Goal: Information Seeking & Learning: Understand process/instructions

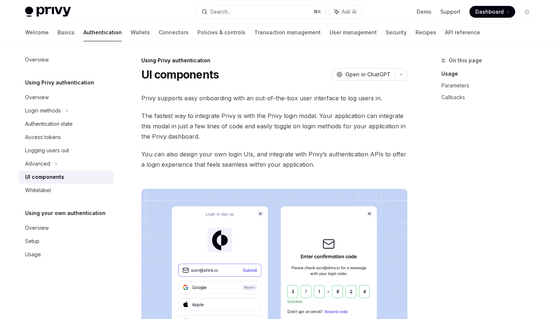
scroll to position [352, 0]
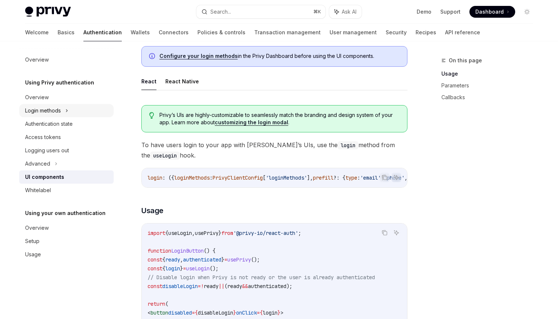
click at [67, 106] on div "Login methods" at bounding box center [66, 110] width 95 height 13
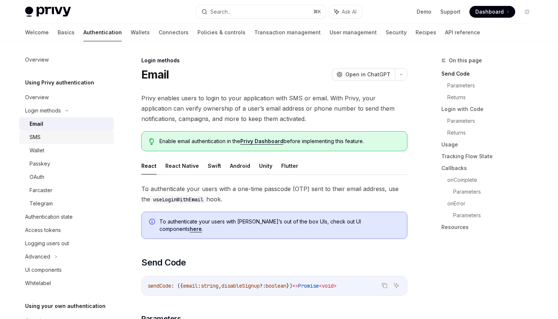
click at [60, 133] on link "SMS" at bounding box center [66, 137] width 95 height 13
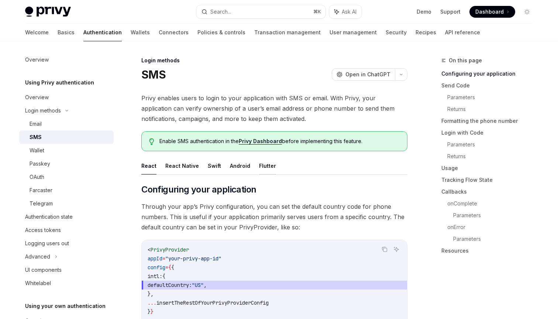
click at [265, 168] on button "Flutter" at bounding box center [267, 165] width 17 height 17
type textarea "*"
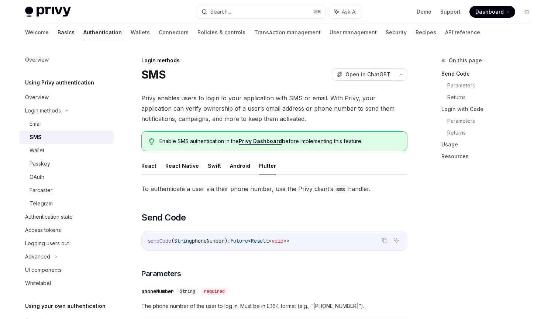
click at [58, 32] on link "Basics" at bounding box center [66, 33] width 17 height 18
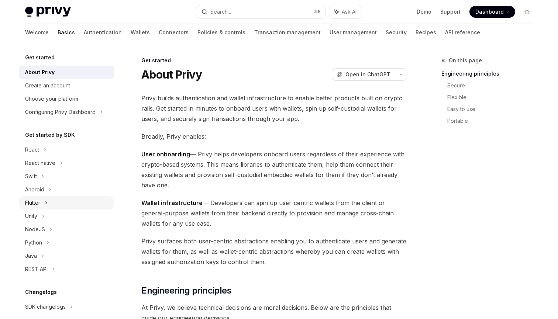
click at [53, 206] on div "Flutter" at bounding box center [66, 202] width 95 height 13
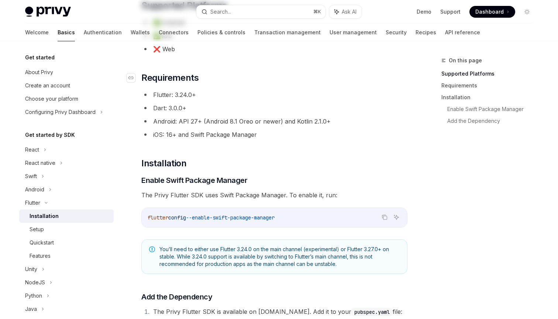
scroll to position [114, 0]
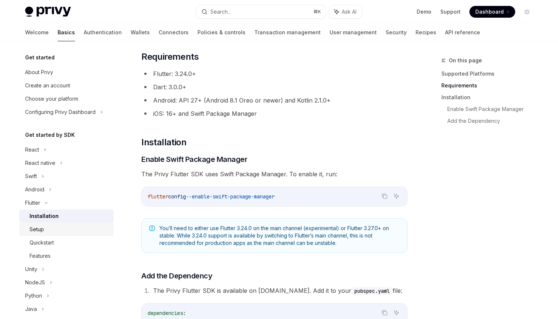
click at [62, 233] on div "Setup" at bounding box center [70, 229] width 80 height 9
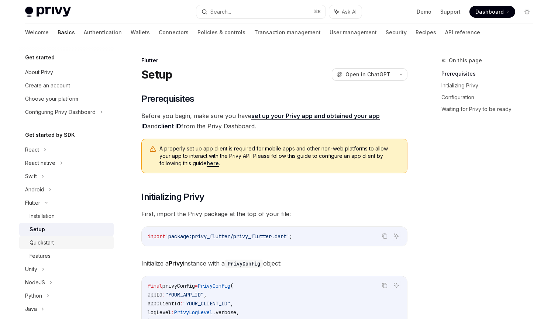
click at [61, 243] on div "Quickstart" at bounding box center [70, 243] width 80 height 9
type textarea "*"
